Goal: Task Accomplishment & Management: Use online tool/utility

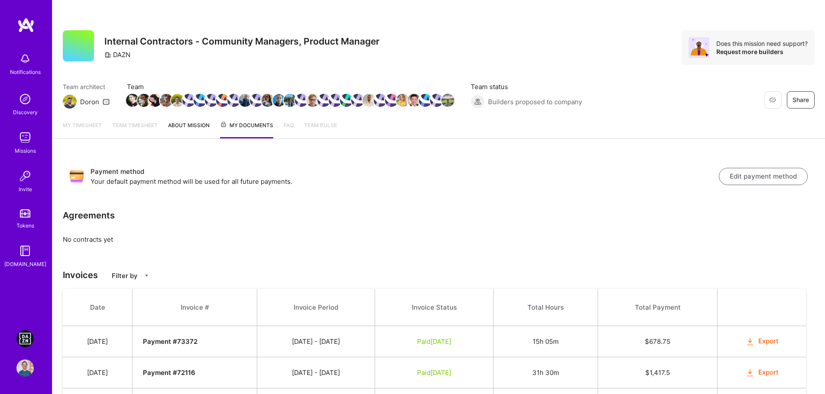
click at [22, 331] on img at bounding box center [24, 338] width 17 height 17
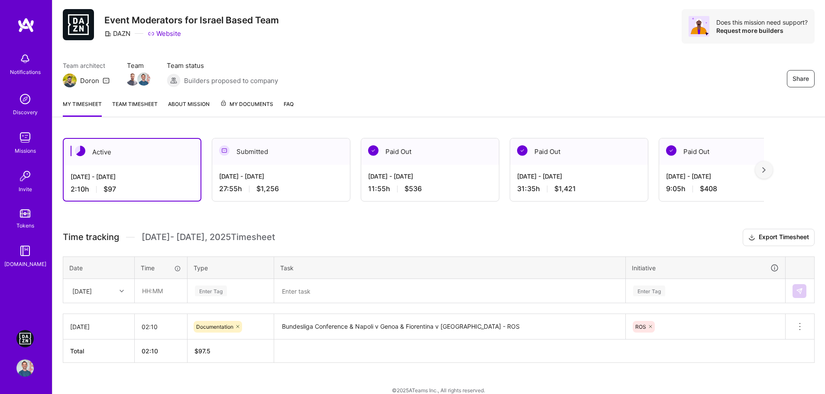
scroll to position [32, 0]
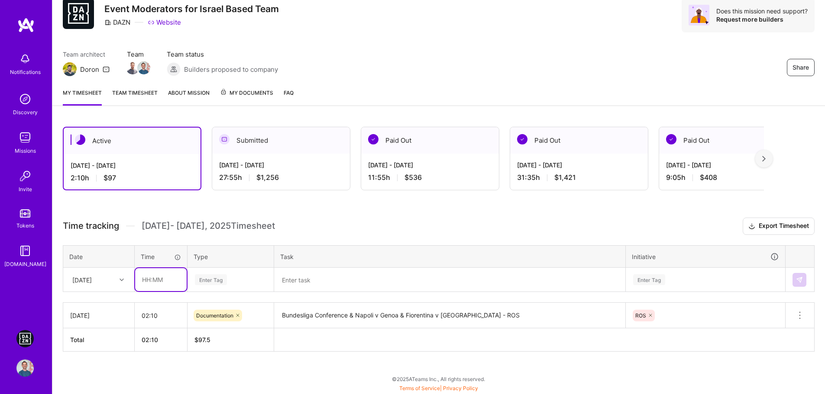
click at [151, 286] on input "text" at bounding box center [161, 279] width 52 height 23
type input "00:10"
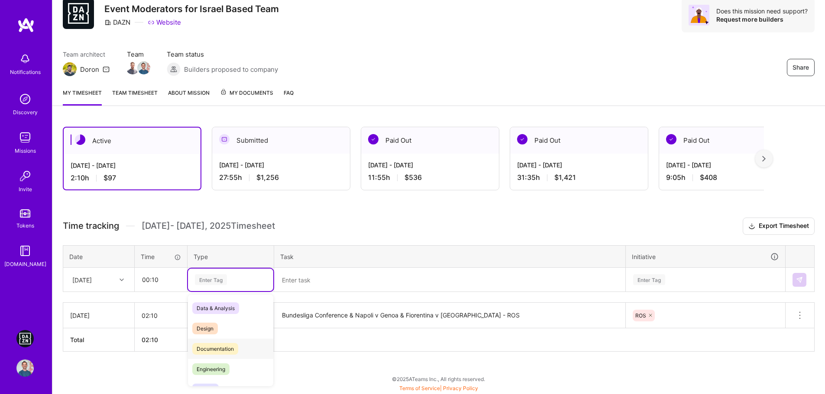
click at [238, 352] on span "Documentation" at bounding box center [215, 349] width 46 height 12
click at [318, 280] on textarea at bounding box center [449, 280] width 349 height 23
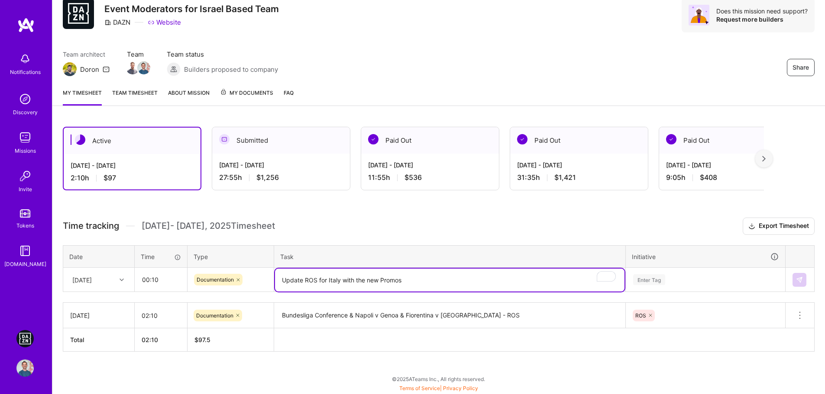
type textarea "Update ROS for Italy with the new Promos"
click at [674, 278] on div "Enter Tag" at bounding box center [705, 280] width 158 height 23
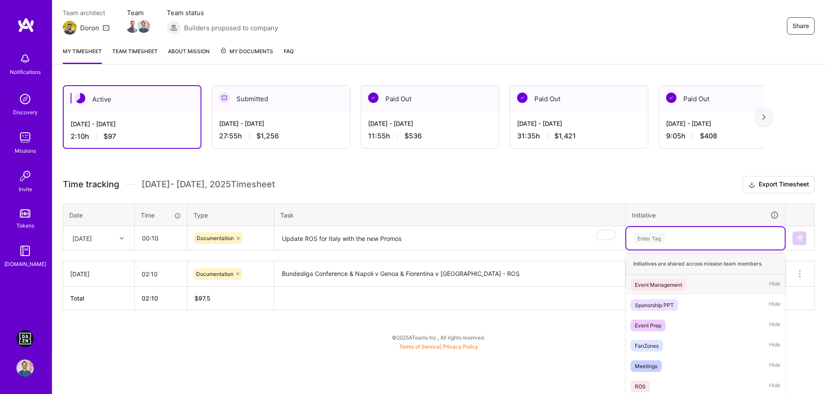
scroll to position [77, 0]
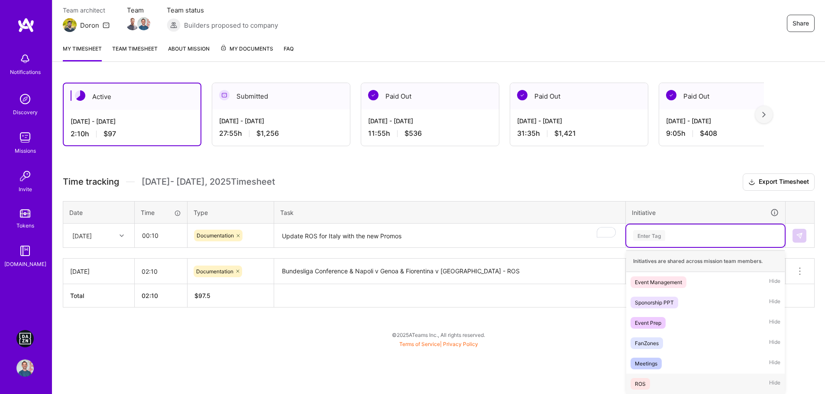
click at [662, 382] on div "ROS Hide" at bounding box center [705, 384] width 158 height 20
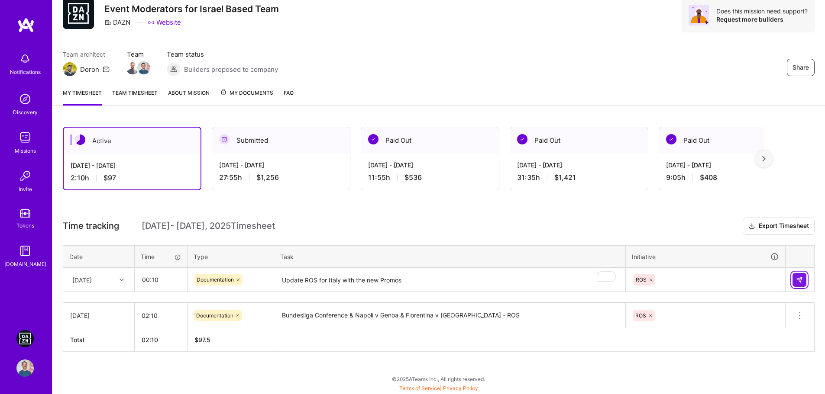
click at [799, 284] on button at bounding box center [799, 280] width 14 height 14
